Goal: Find specific page/section: Find specific page/section

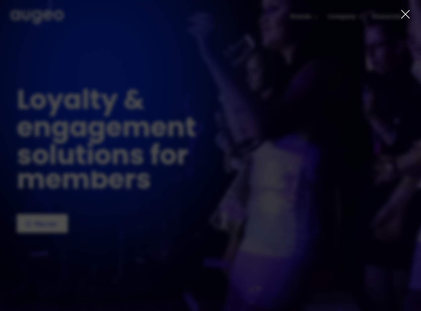
click at [408, 15] on icon at bounding box center [406, 14] width 10 height 10
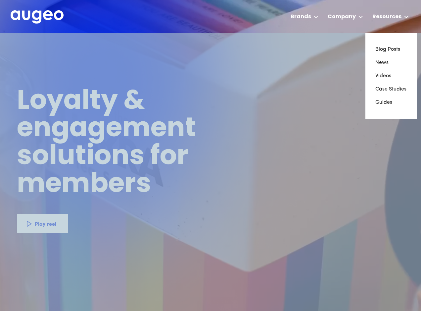
click at [401, 16] on div "Resources" at bounding box center [387, 17] width 29 height 8
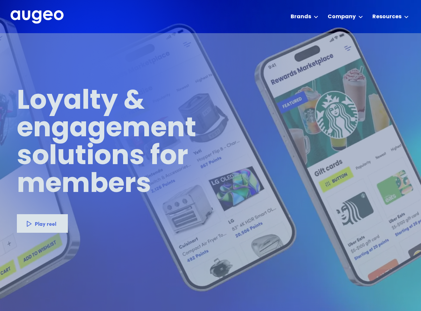
click at [401, 16] on div "Resources" at bounding box center [387, 17] width 29 height 8
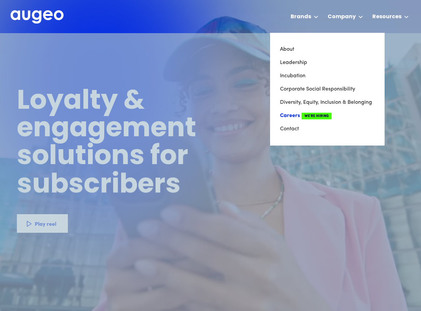
click at [292, 114] on link "Careers We're Hiring" at bounding box center [327, 115] width 95 height 13
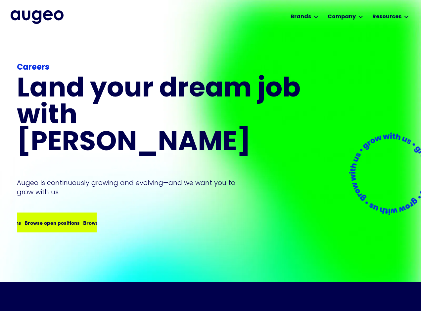
click at [83, 218] on div "Browse open positions" at bounding box center [110, 222] width 55 height 8
